Goal: Information Seeking & Learning: Find specific fact

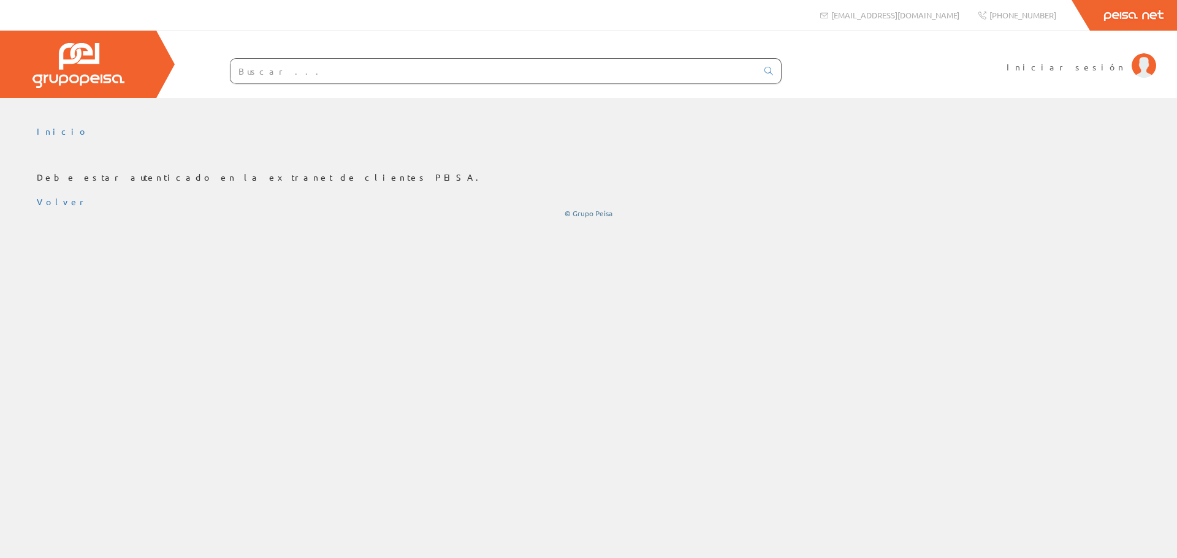
click at [294, 81] on input "text" at bounding box center [493, 71] width 526 height 25
click at [1140, 65] on img at bounding box center [1143, 65] width 25 height 25
click at [1110, 70] on span "Iniciar sesión" at bounding box center [1065, 67] width 119 height 12
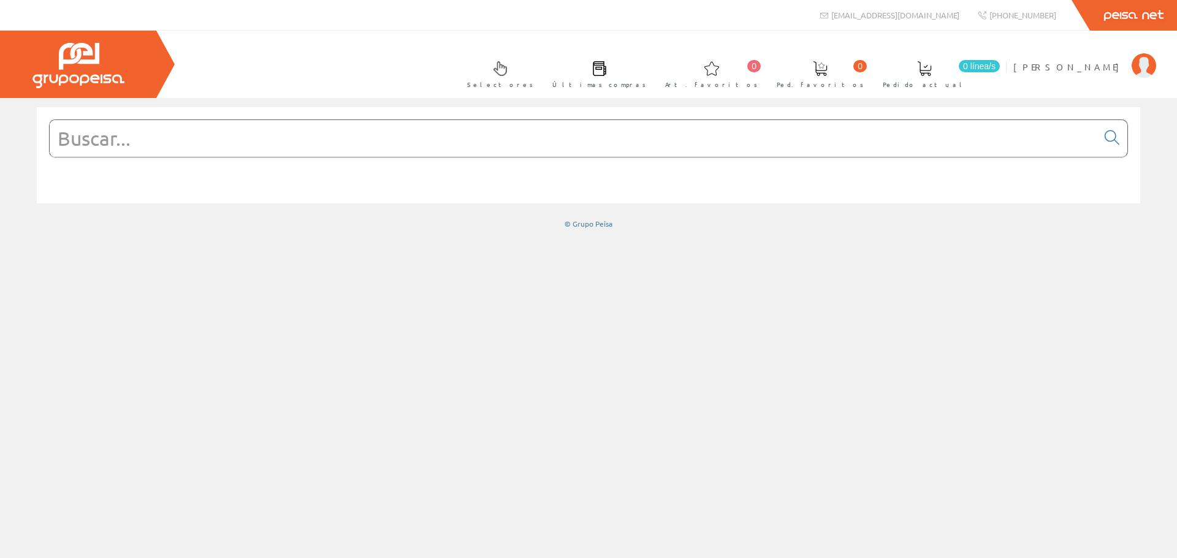
click at [100, 145] on input "text" at bounding box center [573, 138] width 1047 height 37
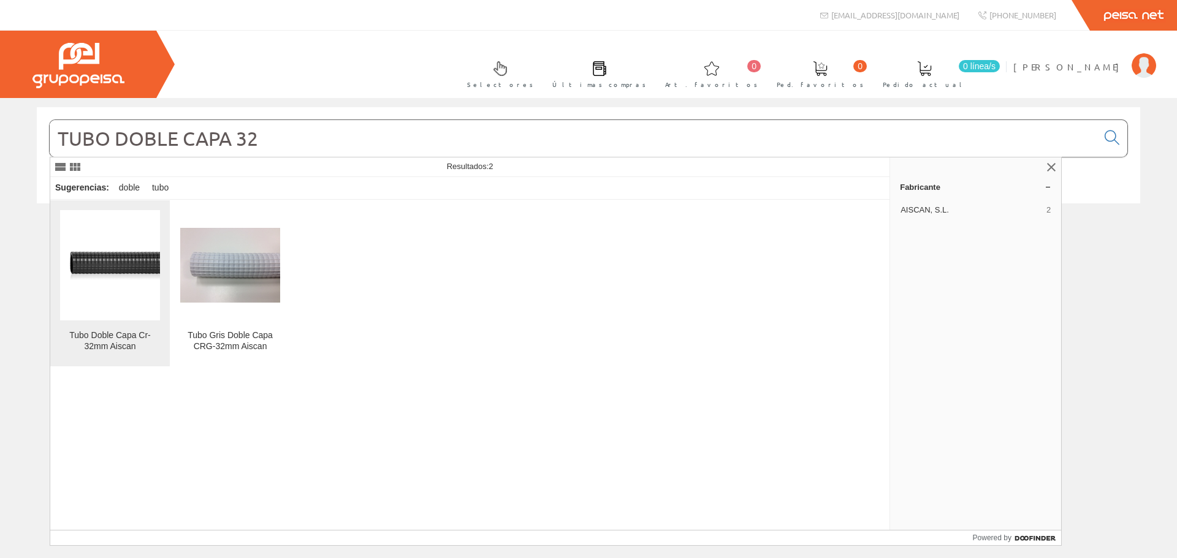
type input "TUBO DOBLE CAPA 32"
click at [139, 269] on img at bounding box center [110, 265] width 100 height 48
